Goal: Navigation & Orientation: Find specific page/section

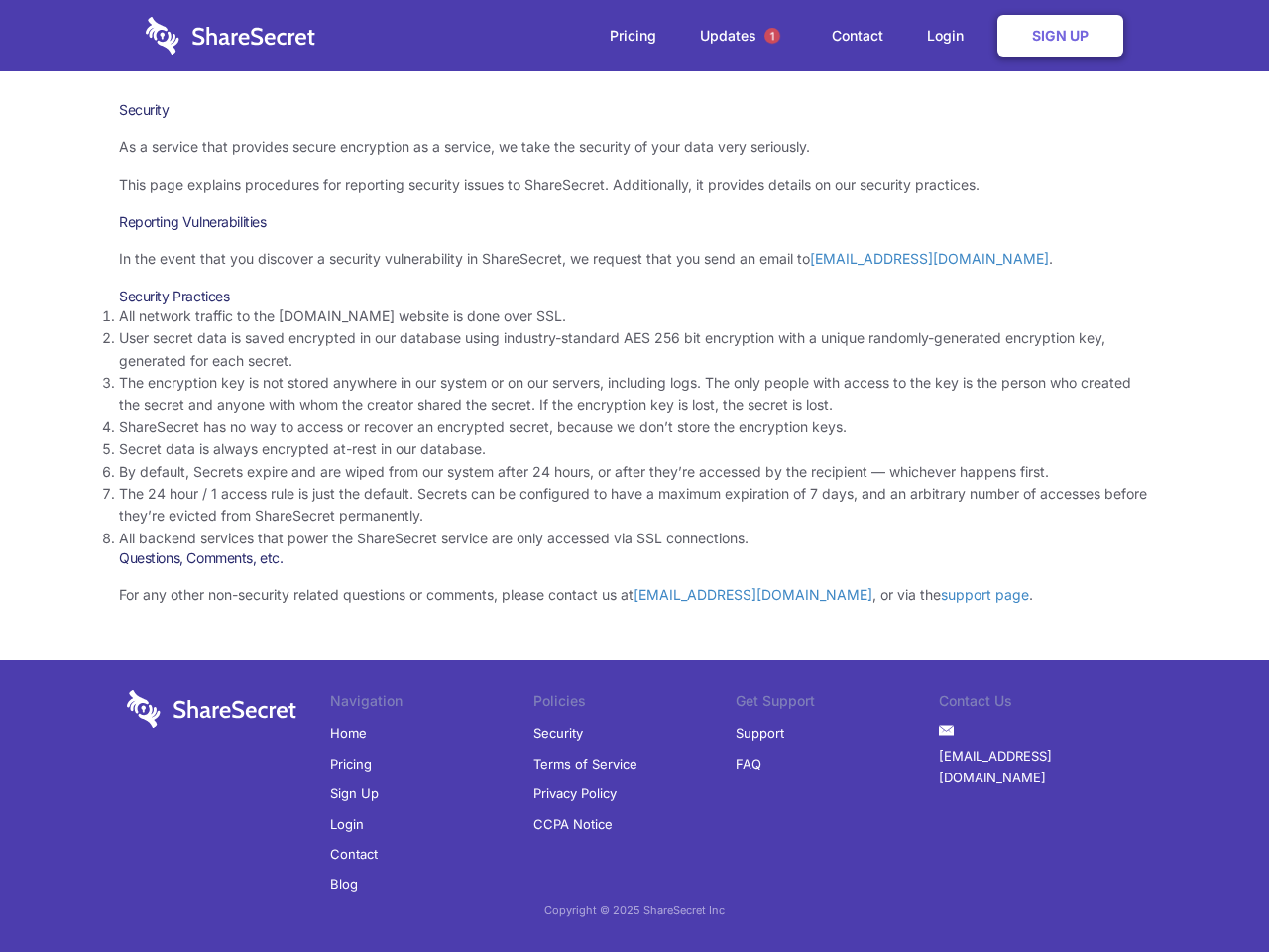
click at [634, 476] on li "By default, Secrets expire and are wiped from our system after 24 hours, or aft…" at bounding box center [634, 472] width 1032 height 22
click at [773, 36] on span "1" at bounding box center [773, 36] width 16 height 16
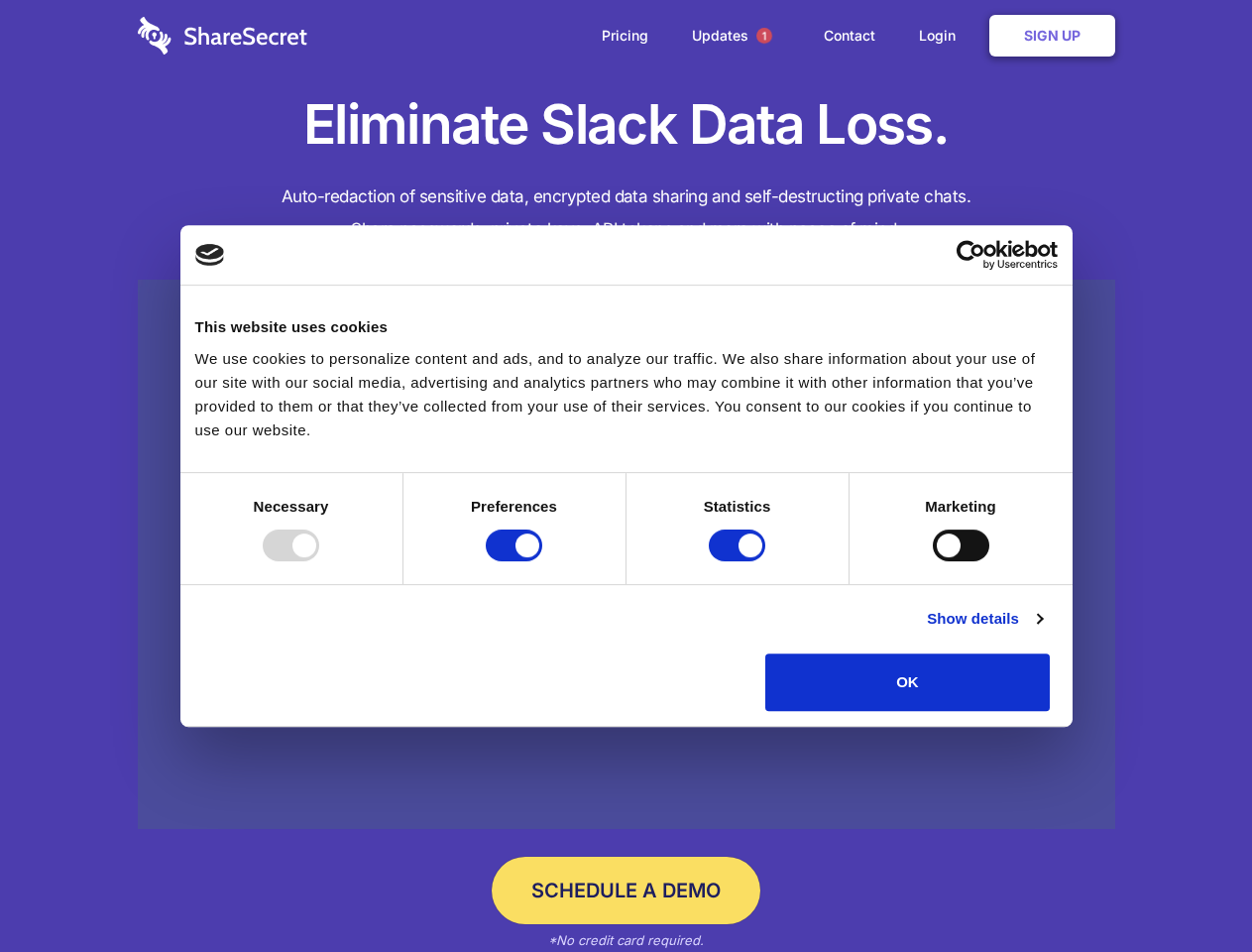
click at [320, 561] on div at bounding box center [291, 545] width 57 height 32
click at [542, 561] on input "Preferences" at bounding box center [513, 545] width 57 height 32
checkbox input "false"
click at [740, 561] on input "Statistics" at bounding box center [737, 545] width 57 height 32
checkbox input "false"
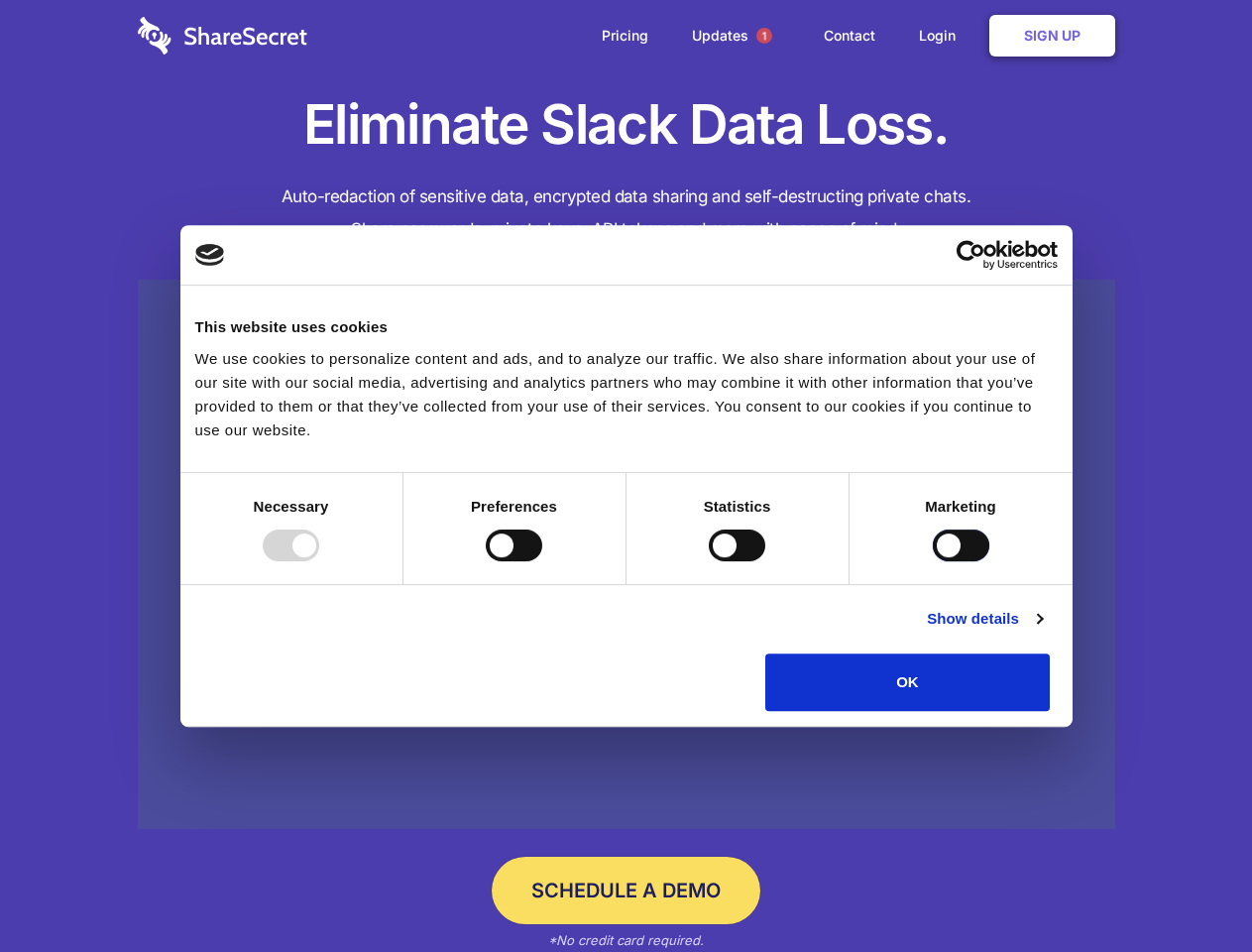
click at [933, 561] on input "Marketing" at bounding box center [961, 545] width 57 height 32
checkbox input "true"
click at [1043, 630] on link "Show details" at bounding box center [985, 618] width 115 height 24
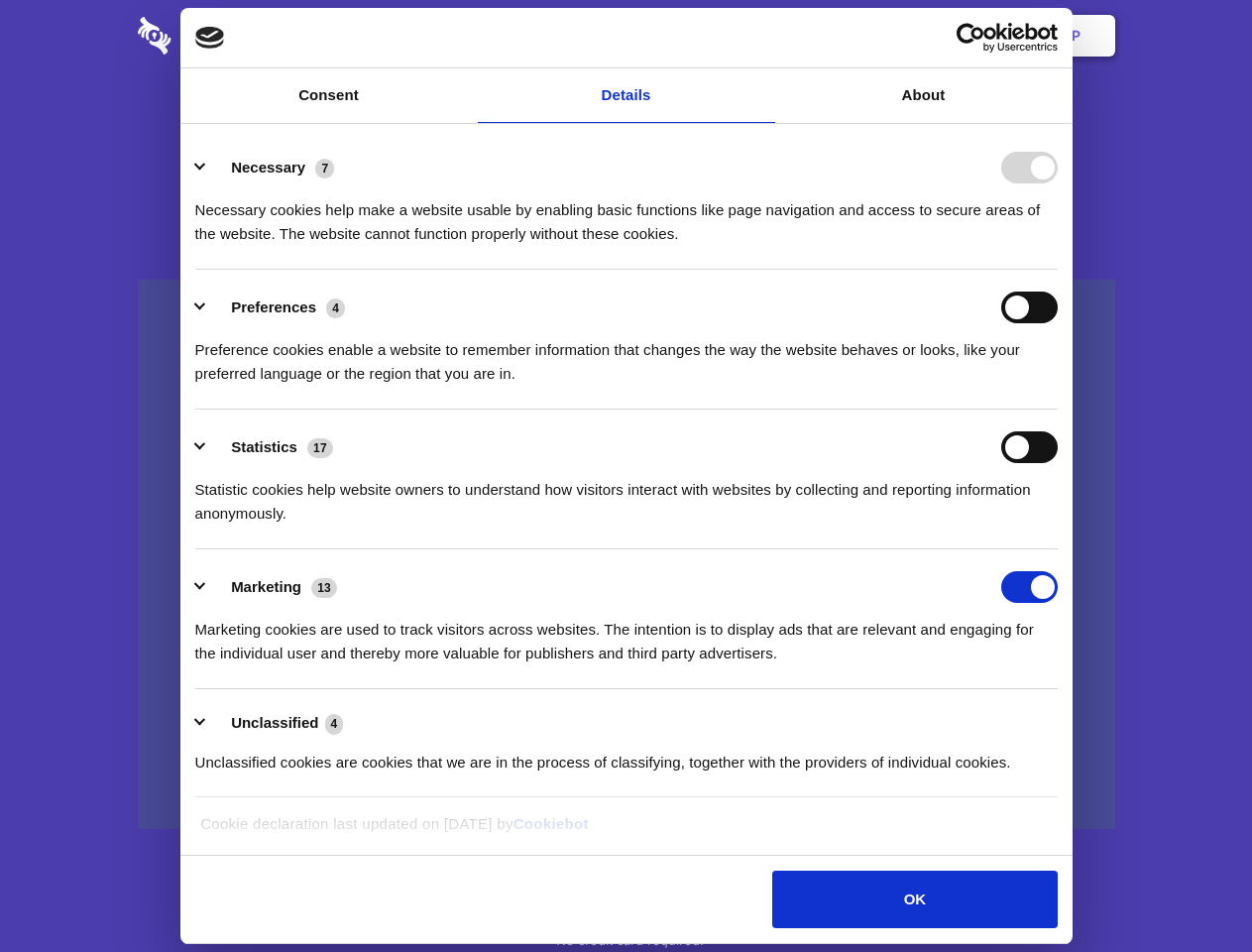
click at [1057, 270] on li "Necessary 7 Necessary cookies help make a website usable by enabling basic func…" at bounding box center [626, 200] width 863 height 140
click at [764, 36] on span "1" at bounding box center [765, 36] width 16 height 16
